Goal: Information Seeking & Learning: Learn about a topic

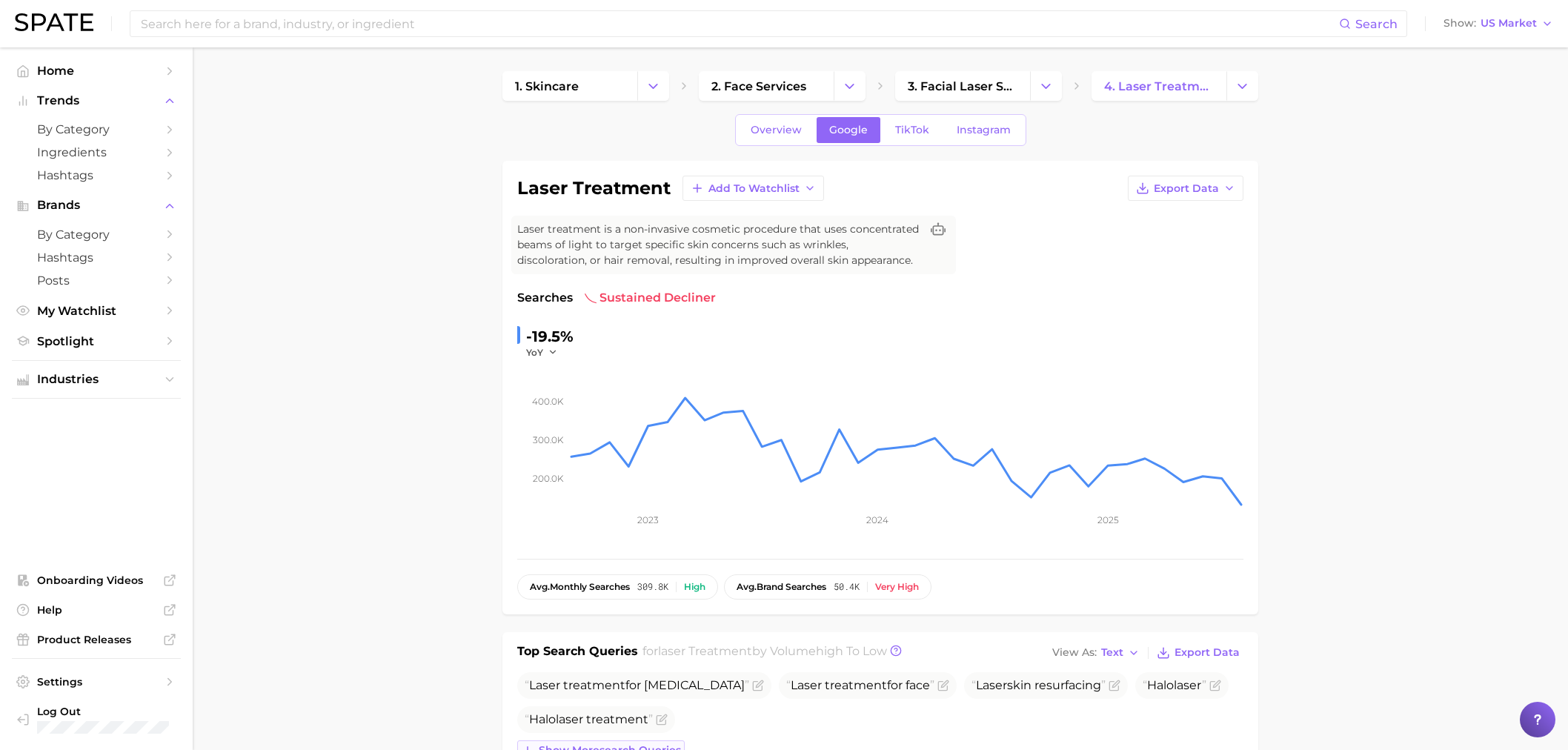
scroll to position [702, 0]
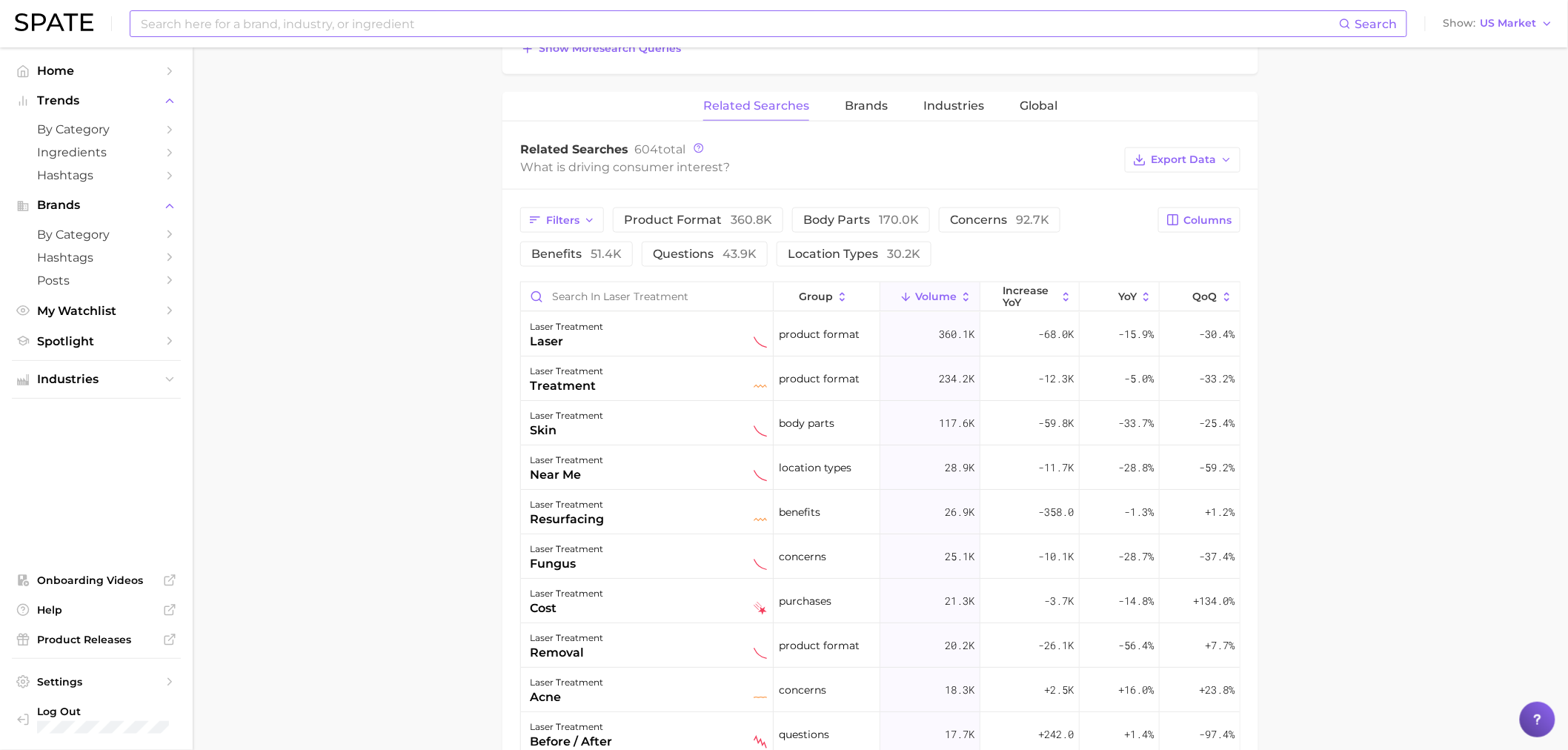
click at [536, 26] on input at bounding box center [739, 24] width 1200 height 26
type input "n"
click at [536, 26] on input "lunavia" at bounding box center [739, 24] width 1200 height 26
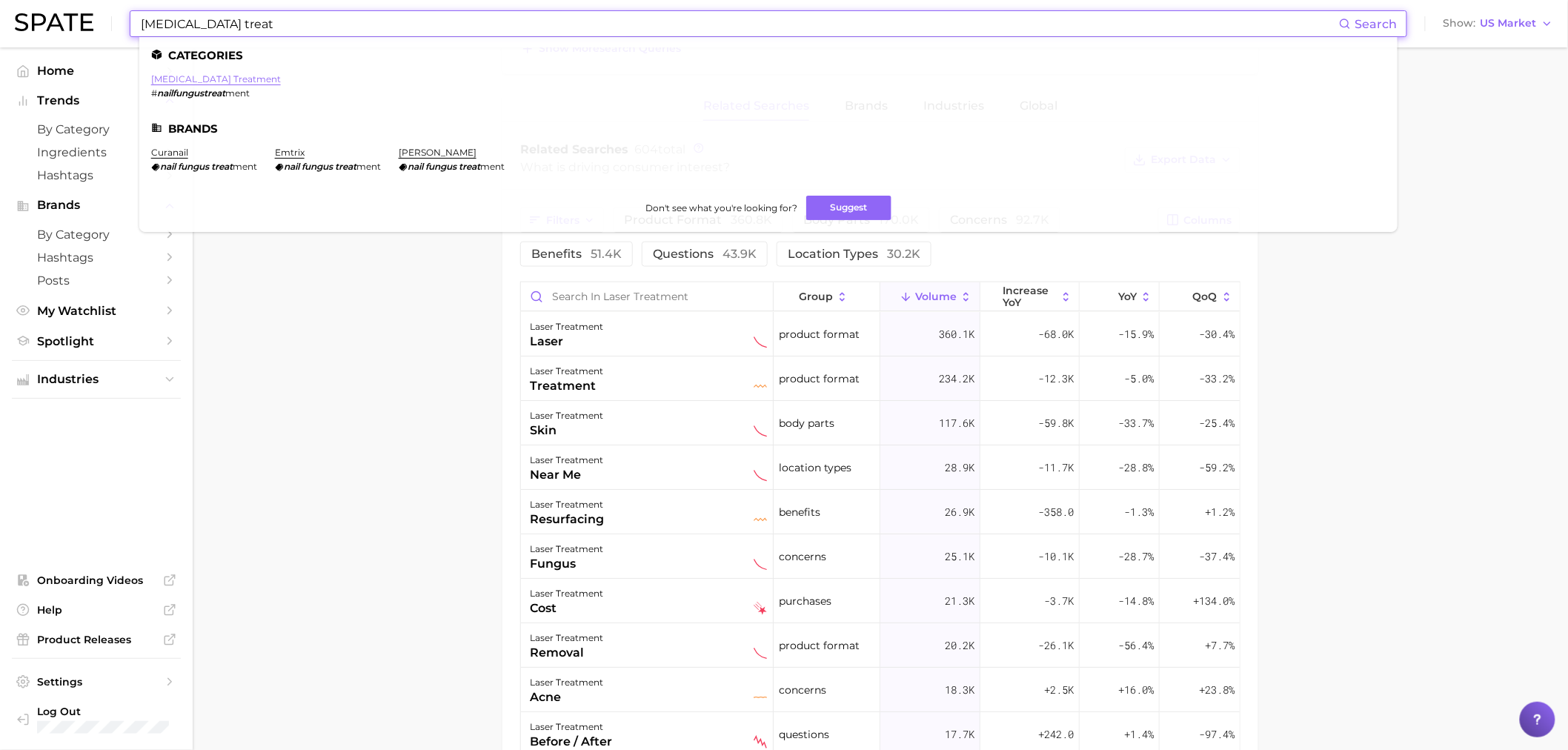
type input "[MEDICAL_DATA] treat"
click at [209, 80] on link "[MEDICAL_DATA] treatment" at bounding box center [215, 79] width 130 height 11
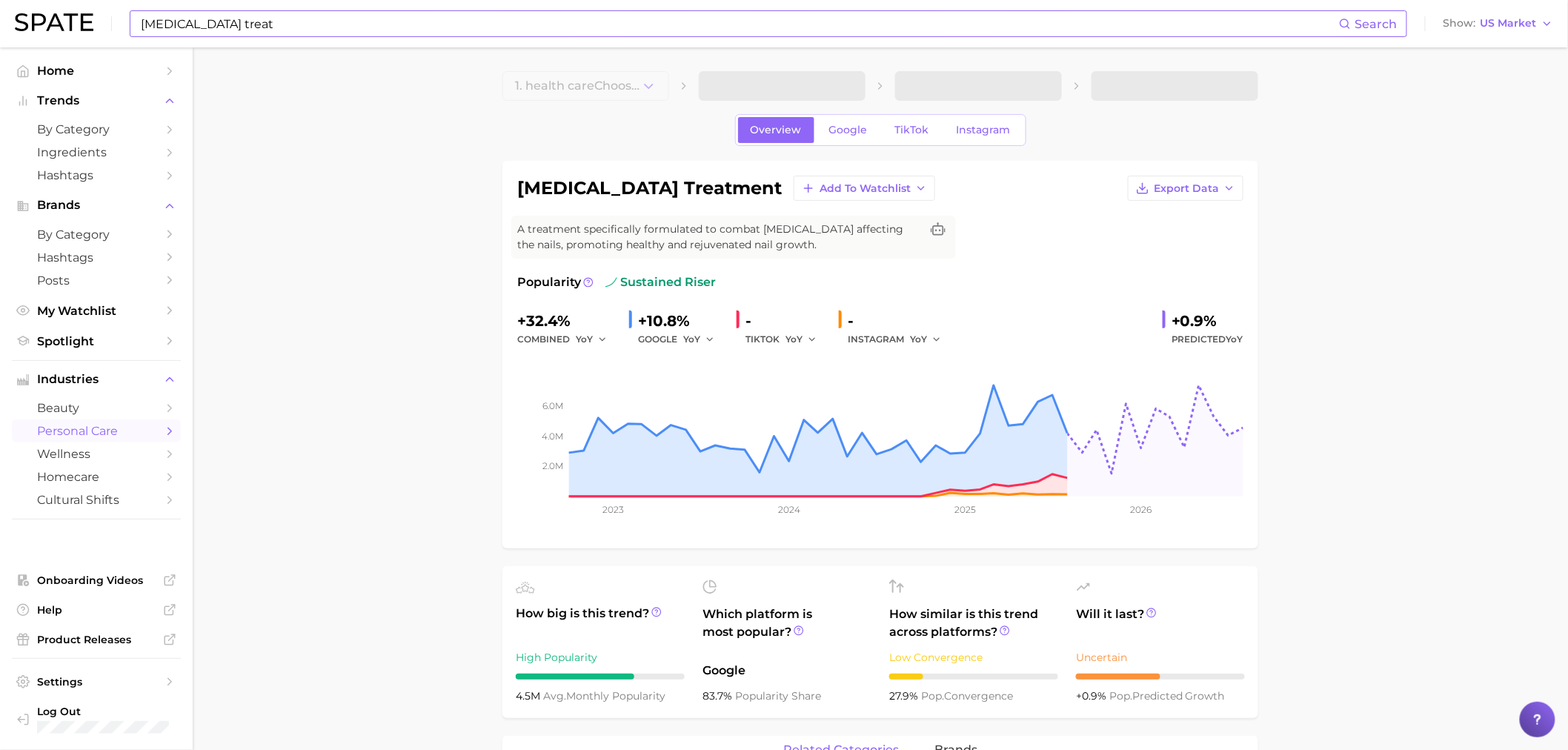
click at [898, 144] on div "Overview Google TikTok Instagram" at bounding box center [881, 130] width 291 height 32
click at [903, 116] on div "Overview Google TikTok Instagram" at bounding box center [881, 130] width 291 height 32
click at [913, 128] on span "TikTok" at bounding box center [912, 130] width 34 height 13
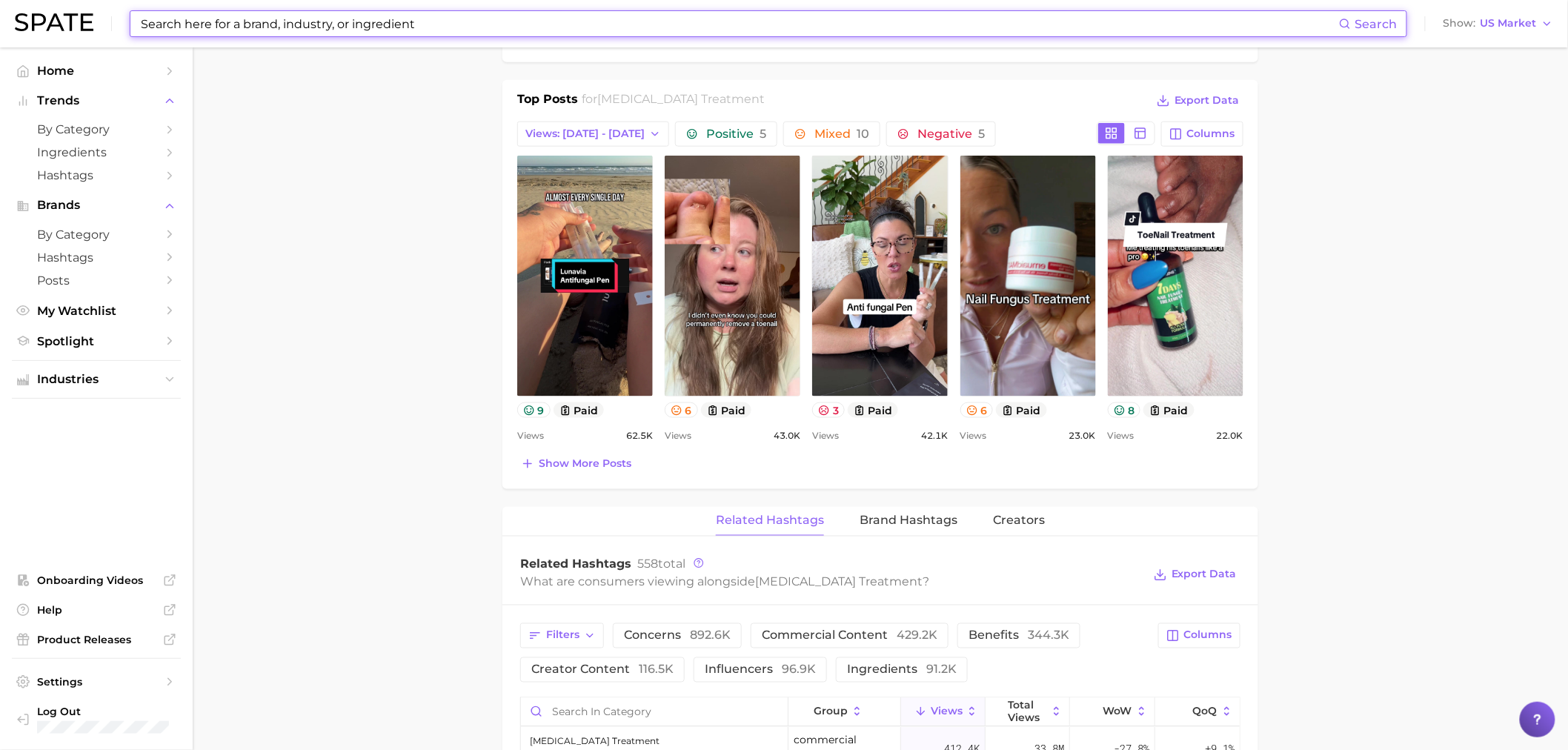
scroll to position [658, 0]
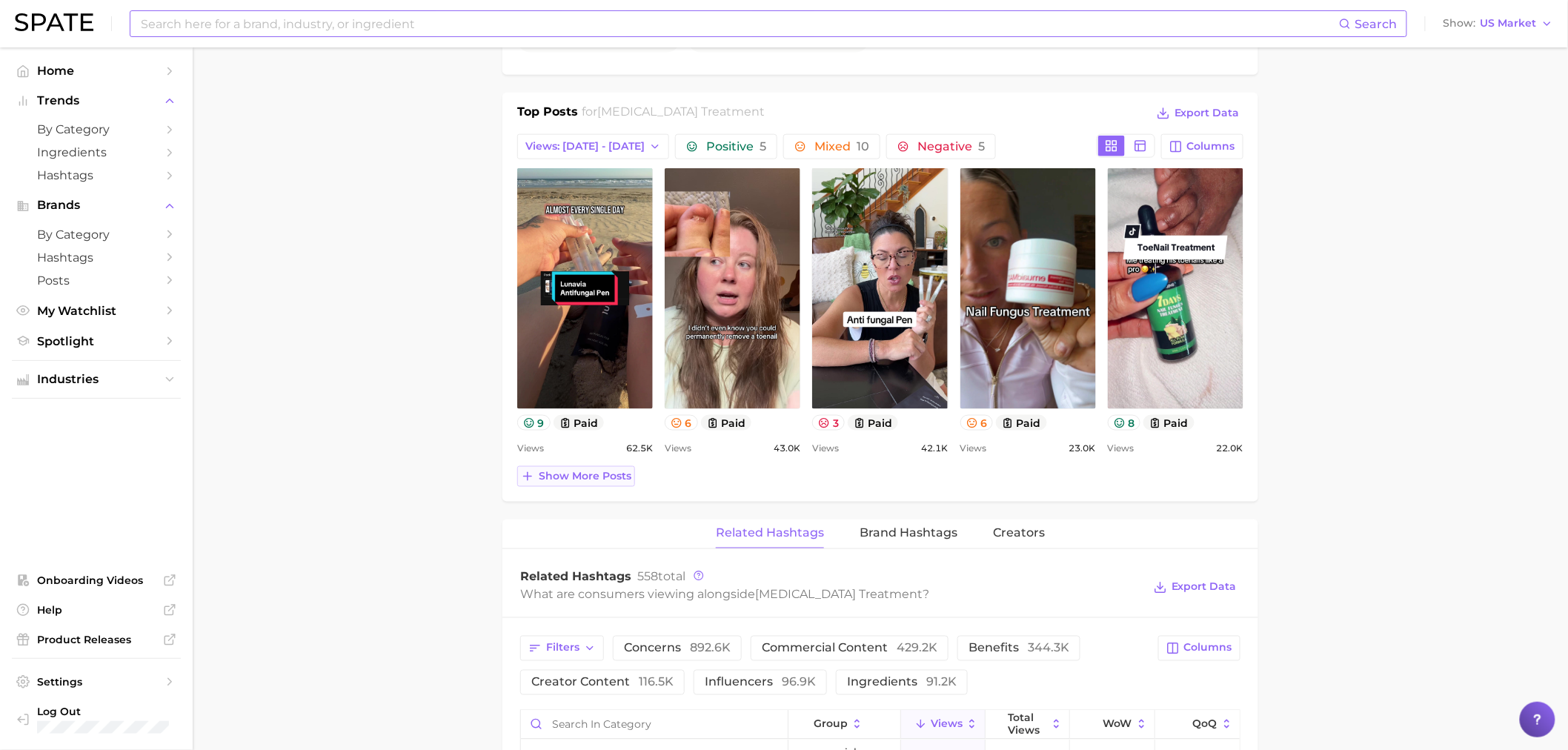
click at [545, 477] on span "Show more posts" at bounding box center [585, 476] width 92 height 13
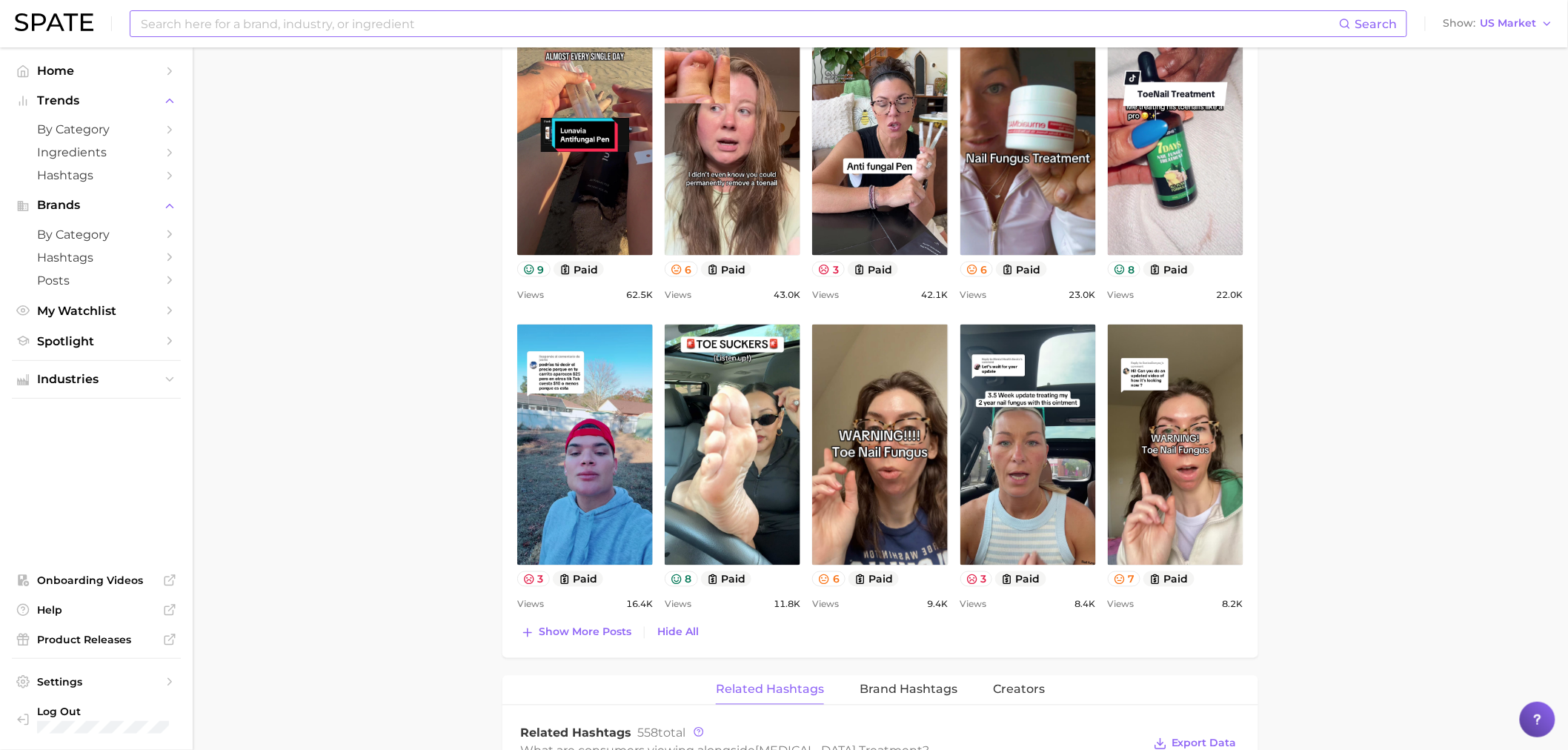
scroll to position [1071, 0]
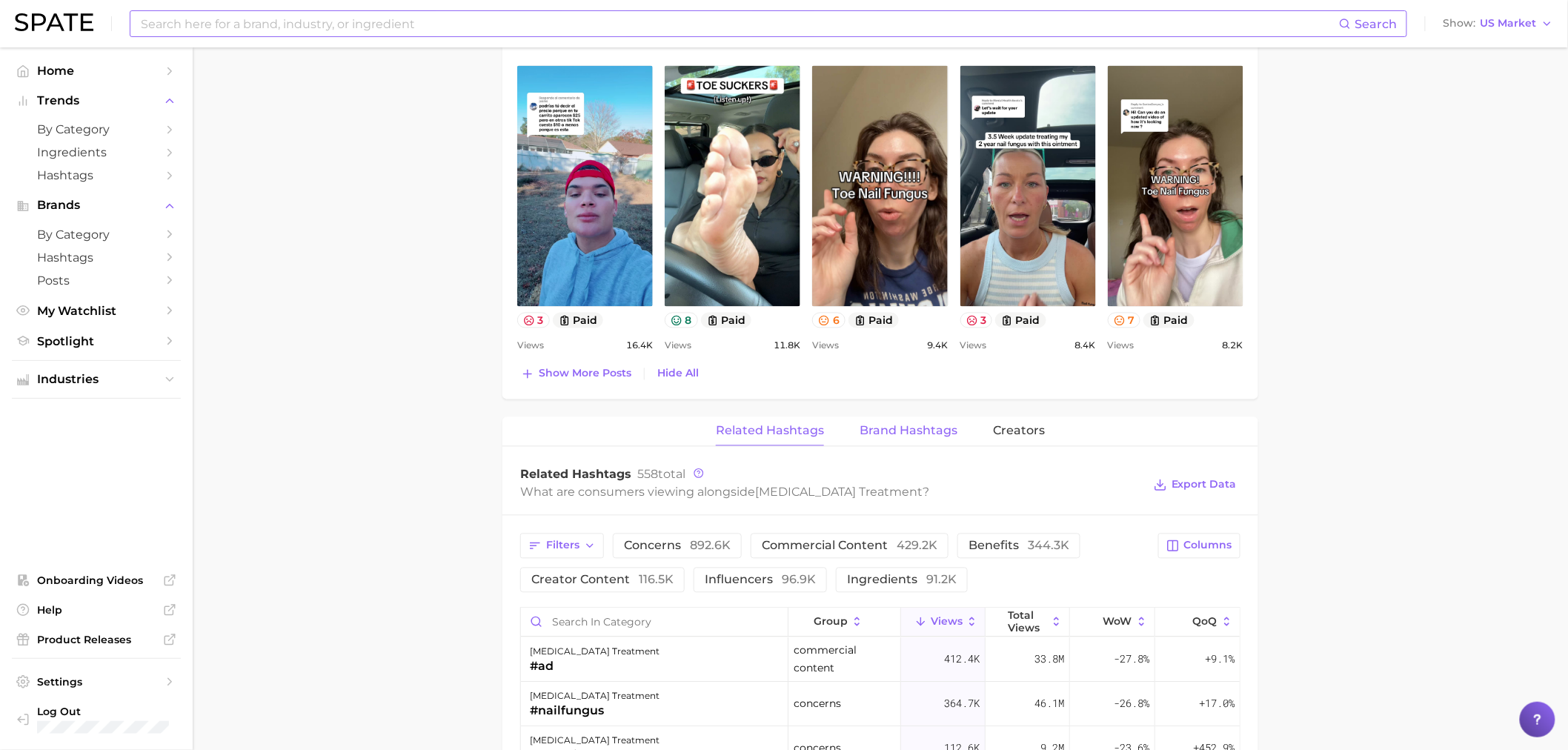
click at [915, 427] on span "Brand Hashtags" at bounding box center [908, 432] width 98 height 14
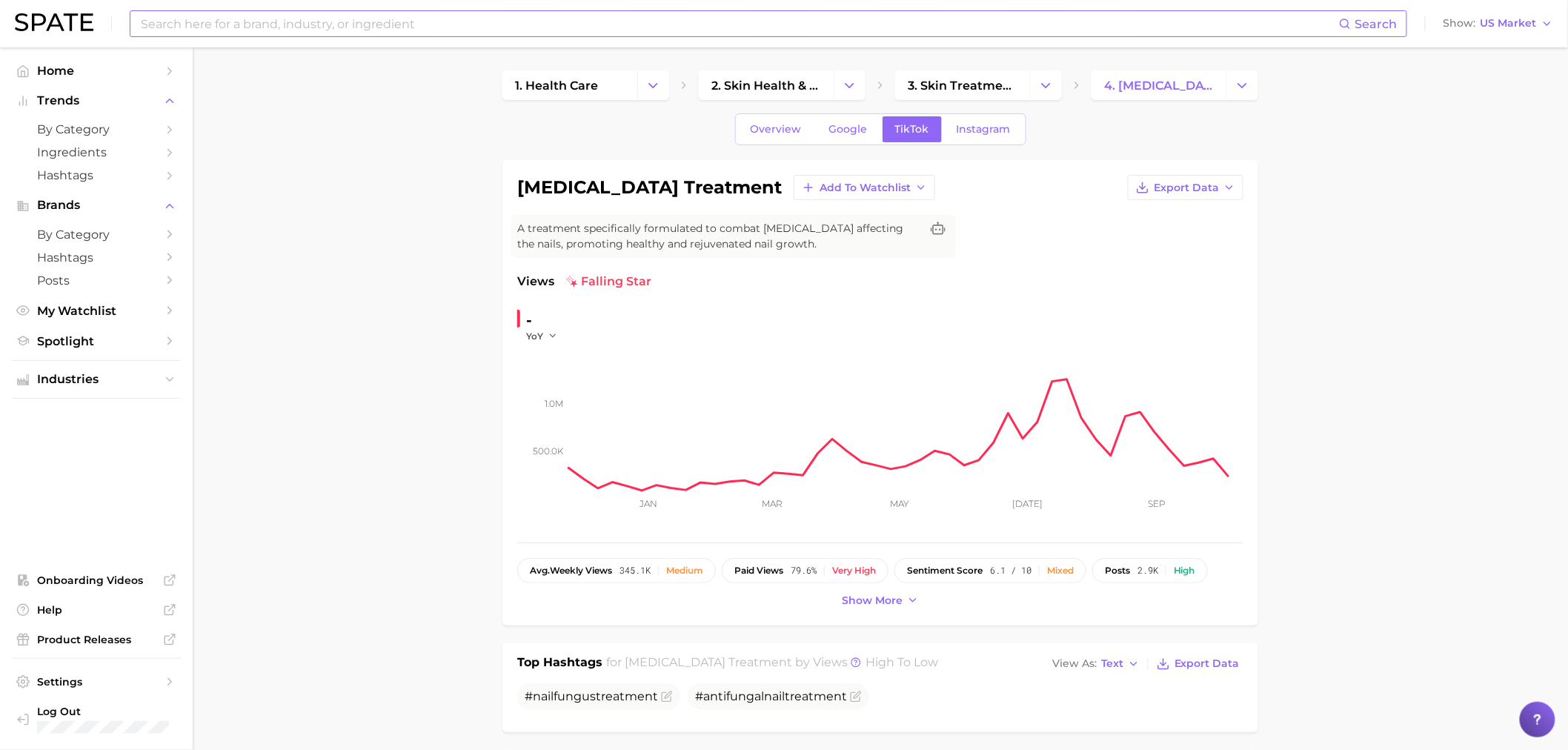
scroll to position [411, 0]
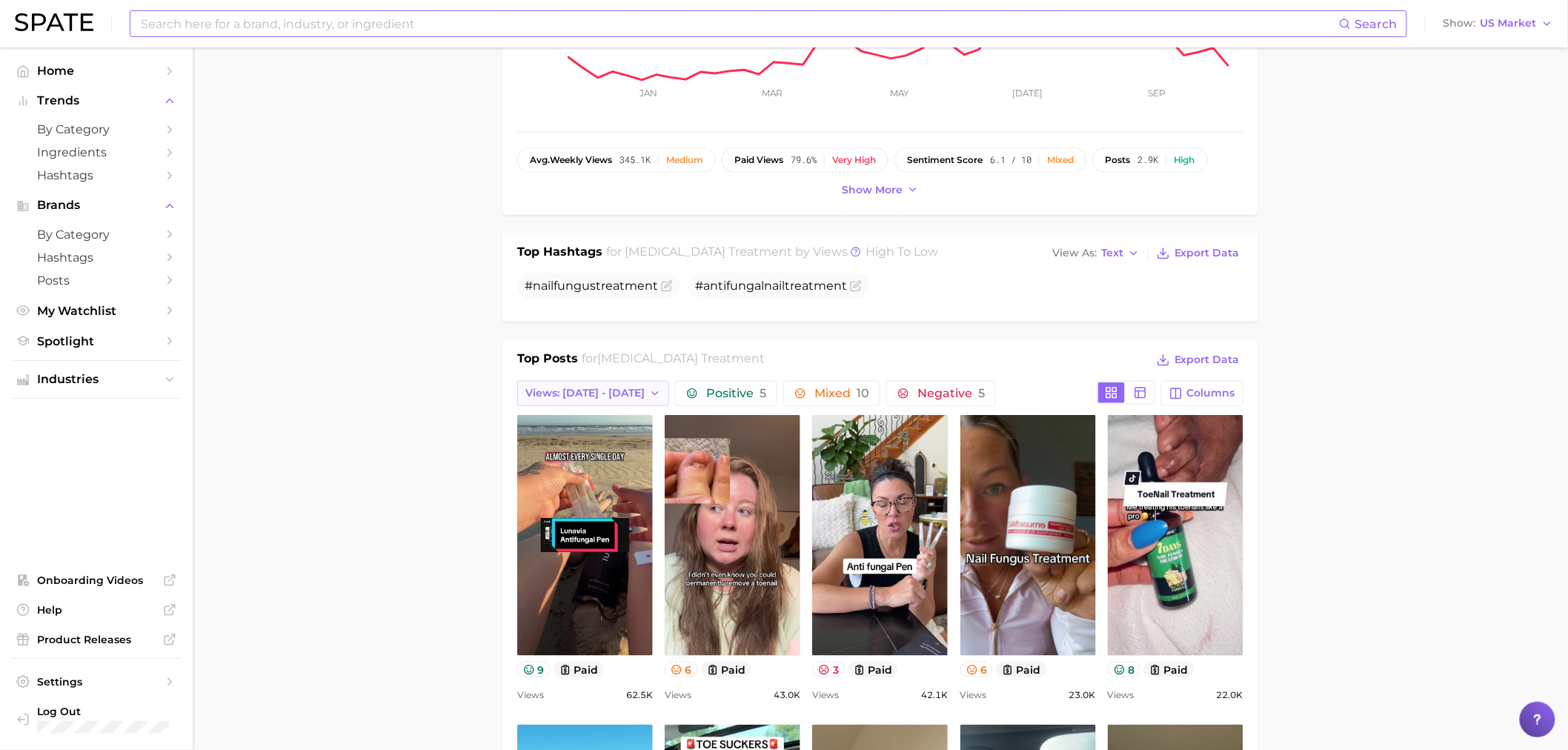
click at [579, 394] on span "Views: [DATE] - [DATE]" at bounding box center [585, 393] width 119 height 13
click at [590, 468] on button "Total Views" at bounding box center [598, 474] width 163 height 27
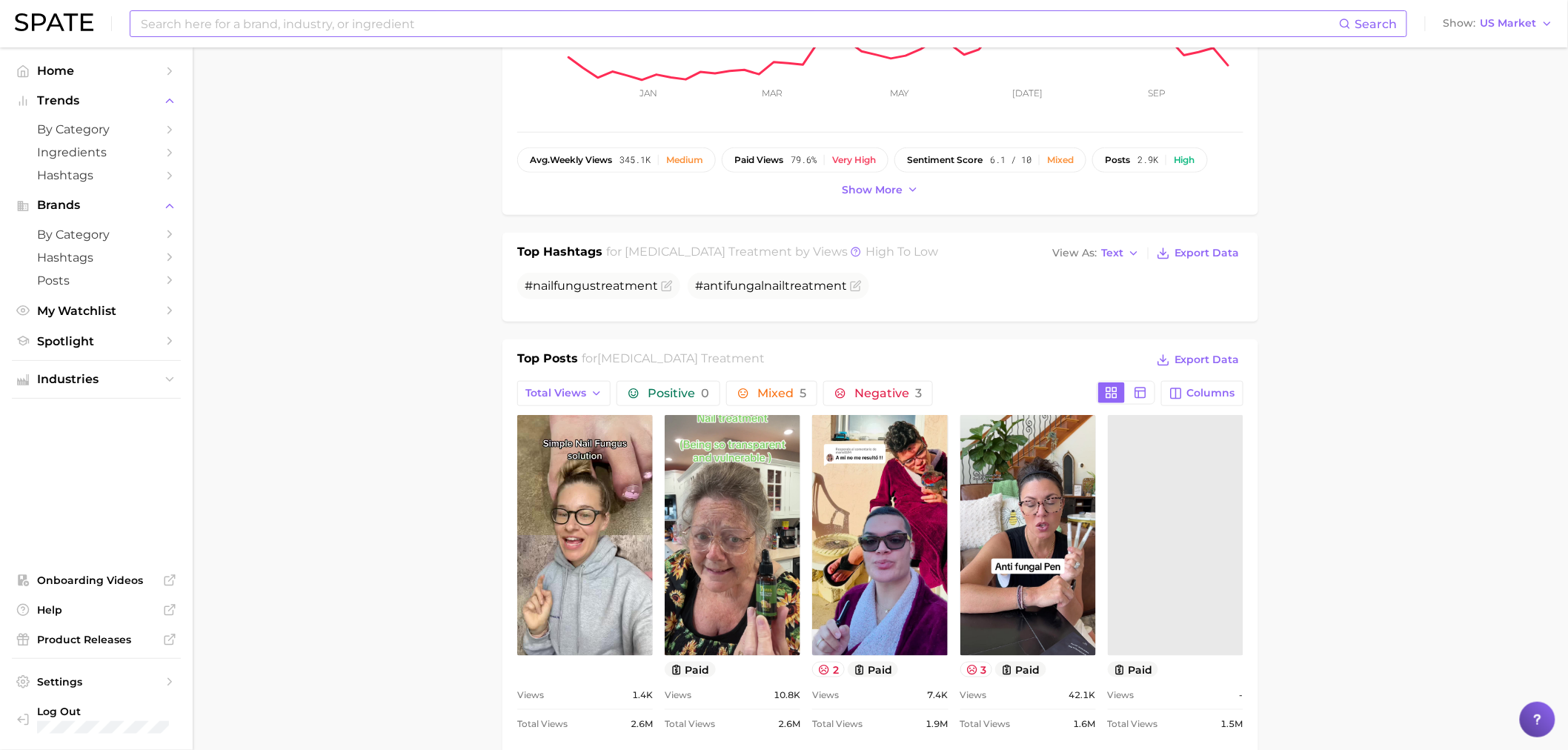
scroll to position [0, 0]
click at [573, 385] on button "Total Views" at bounding box center [564, 394] width 93 height 26
click at [576, 445] on span "Views: [DATE] - [DATE]" at bounding box center [584, 447] width 119 height 13
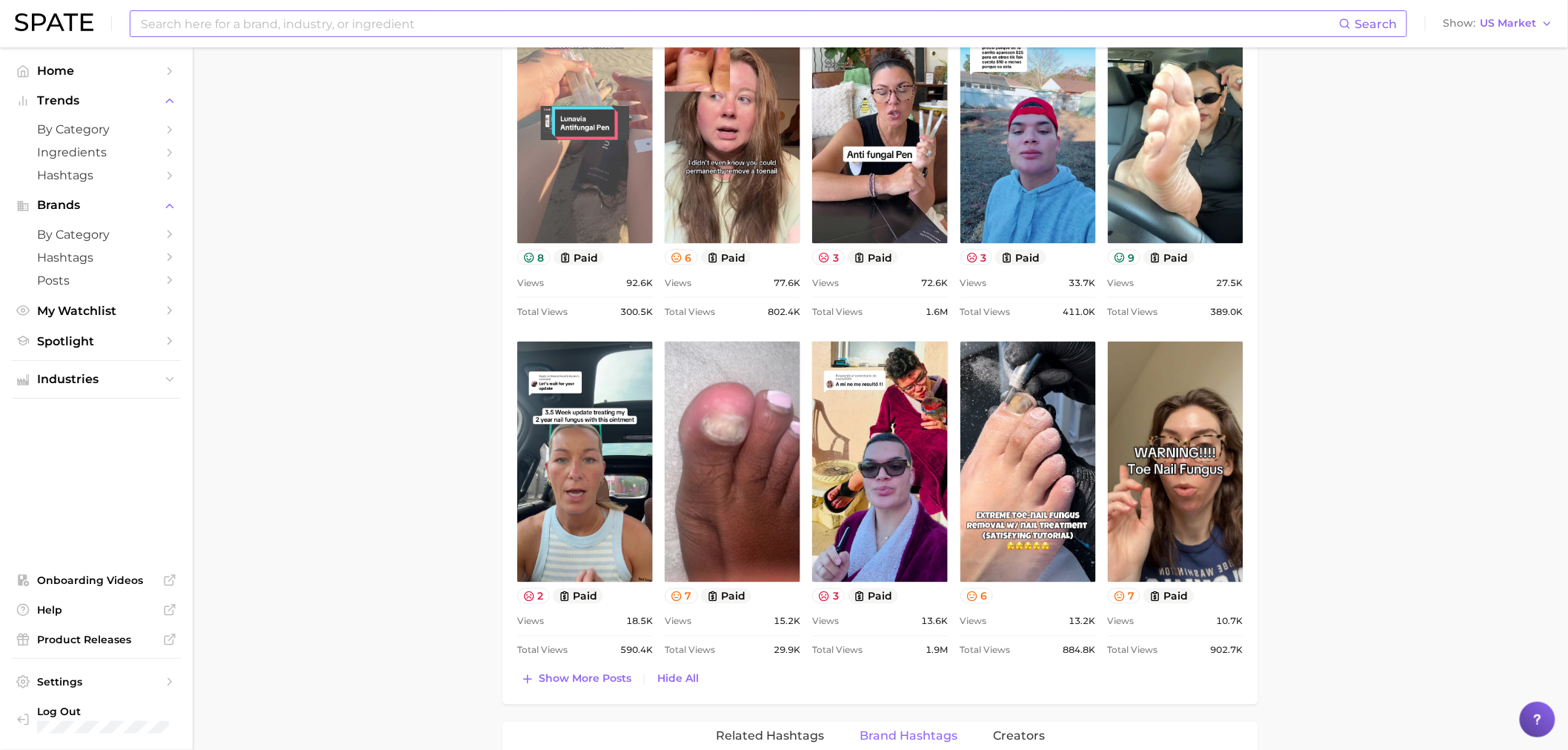
click at [599, 120] on link "view post on TikTok" at bounding box center [585, 123] width 136 height 241
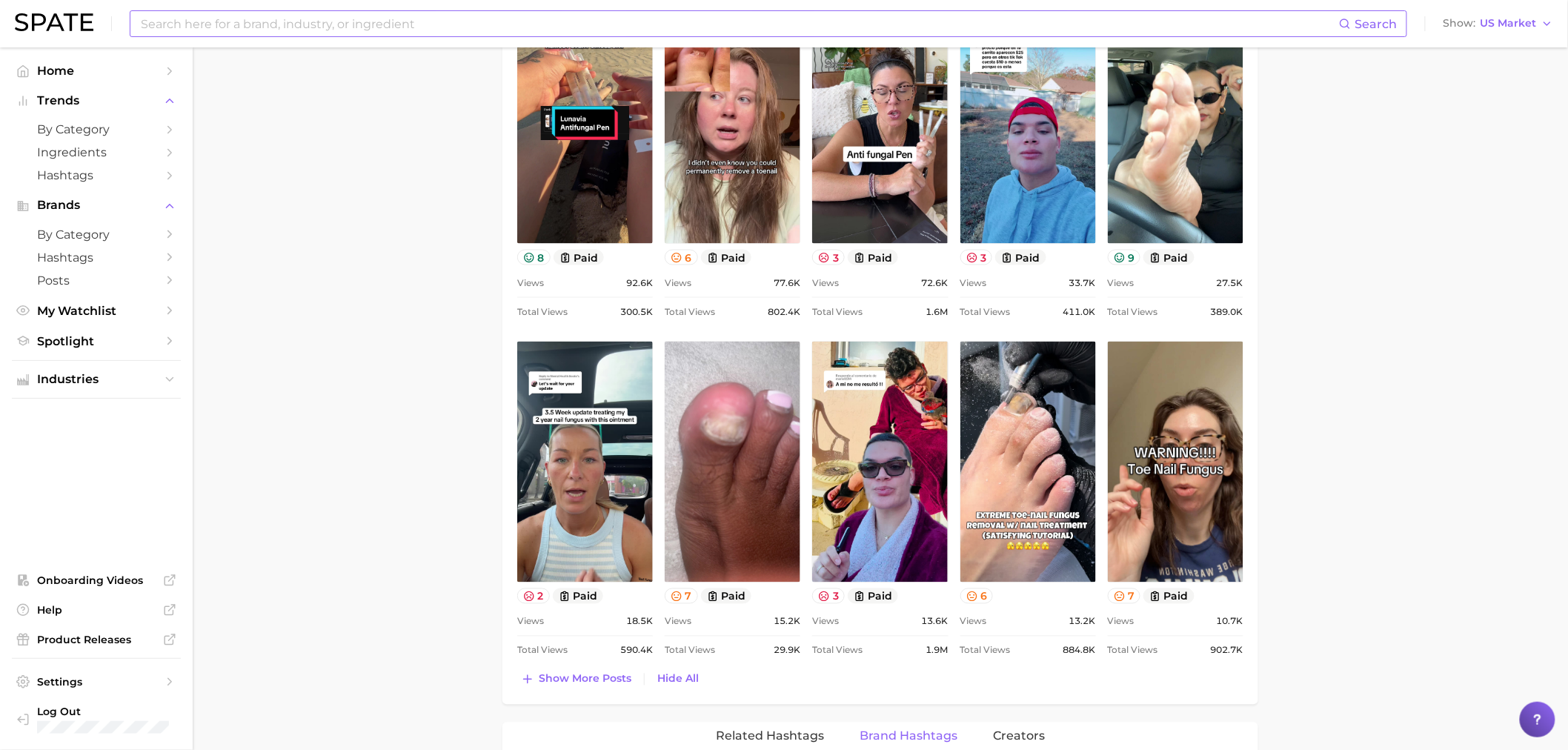
click at [360, 308] on main "1. health care 2. skin health & burns 3. skin treatments 4. [MEDICAL_DATA] trea…" at bounding box center [880, 472] width 1376 height 2498
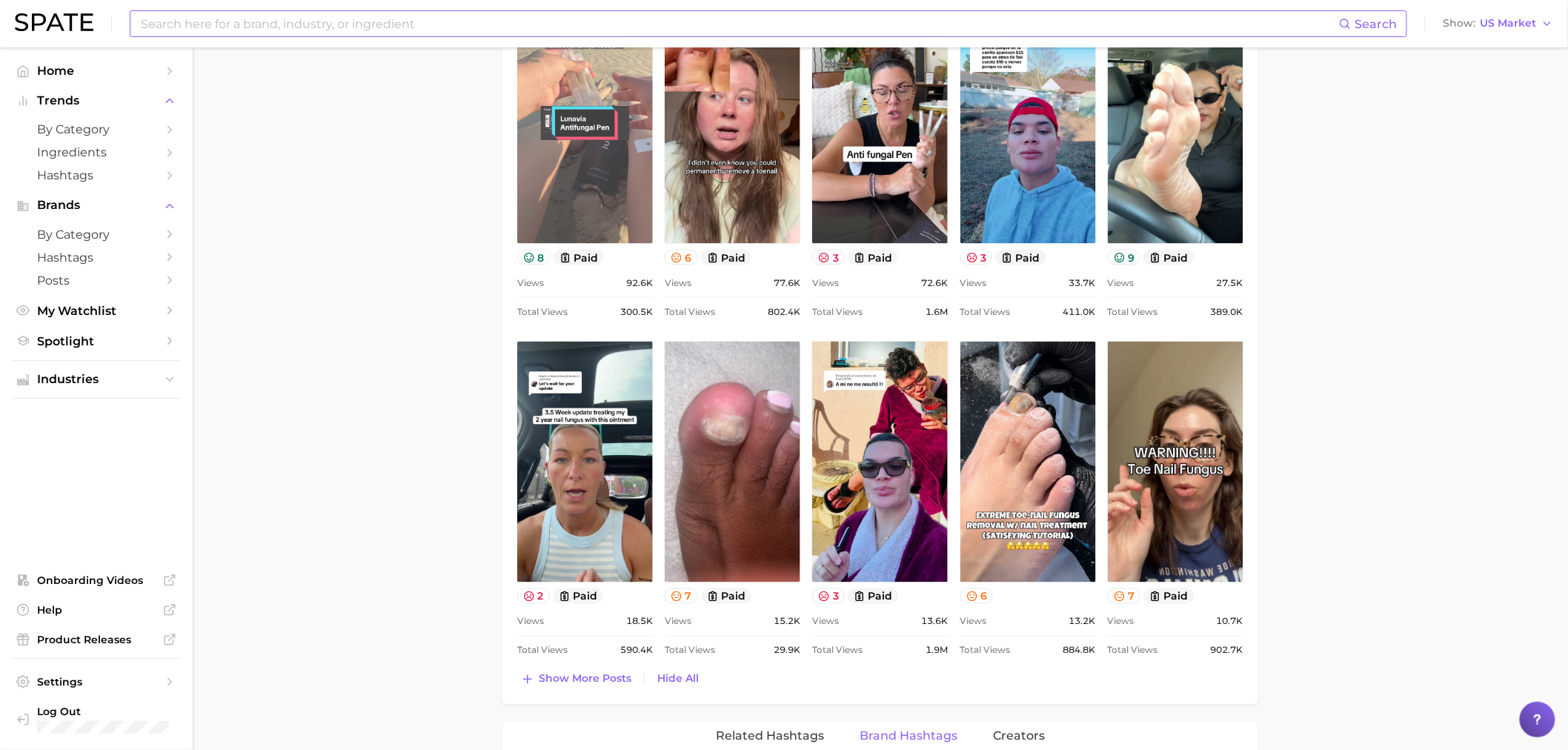
click at [598, 160] on link "view post on TikTok" at bounding box center [585, 123] width 136 height 241
